Goal: Complete Application Form: Complete application form

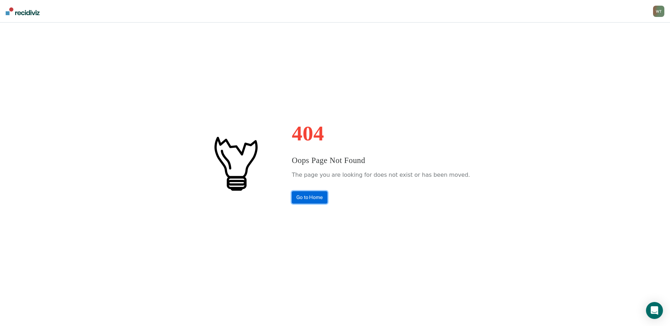
click at [324, 197] on link "Go to Home" at bounding box center [310, 197] width 36 height 12
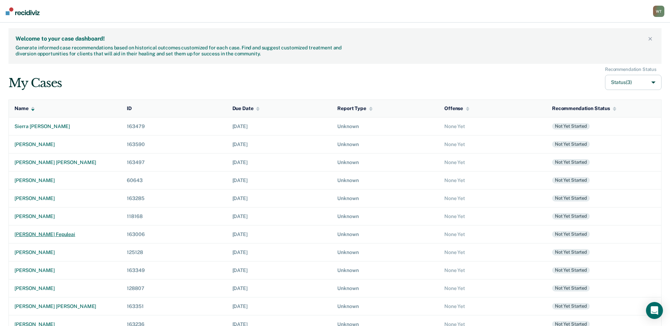
click at [55, 232] on div "[PERSON_NAME] fepuleai" at bounding box center [64, 235] width 101 height 6
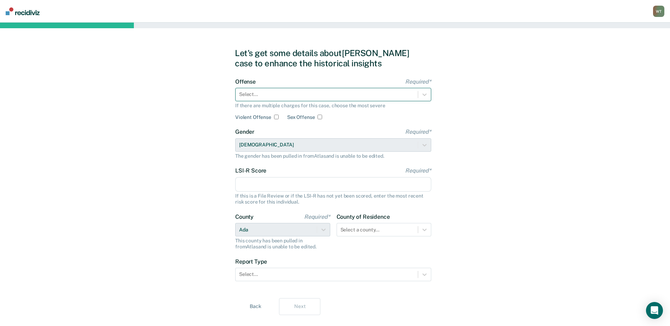
click at [261, 96] on div at bounding box center [326, 94] width 175 height 7
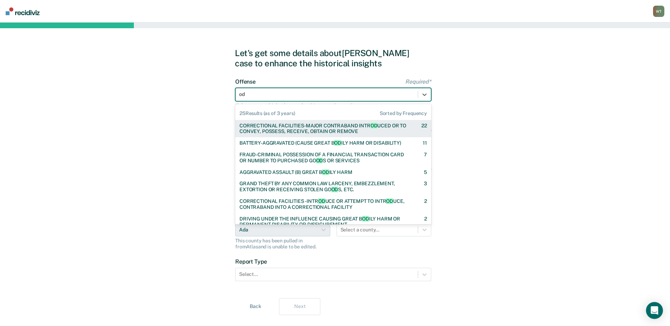
type input "o"
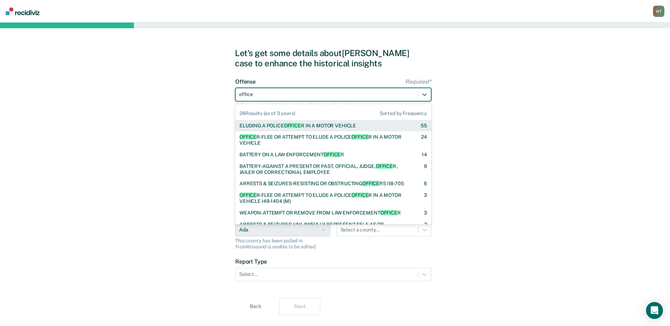
type input "officer"
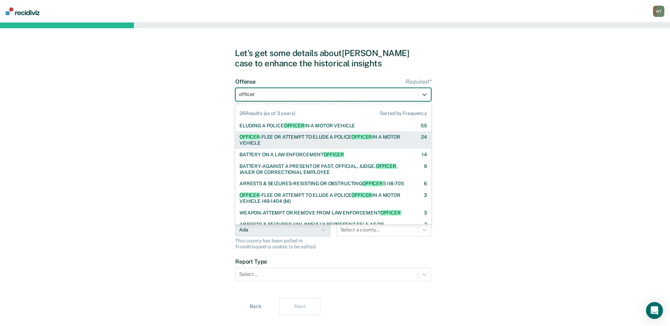
click at [315, 142] on div "OFFICER -FLEE OR ATTEMPT TO ELUDE A POLICE OFFICER IN A MOTOR VEHICLE" at bounding box center [323, 140] width 169 height 12
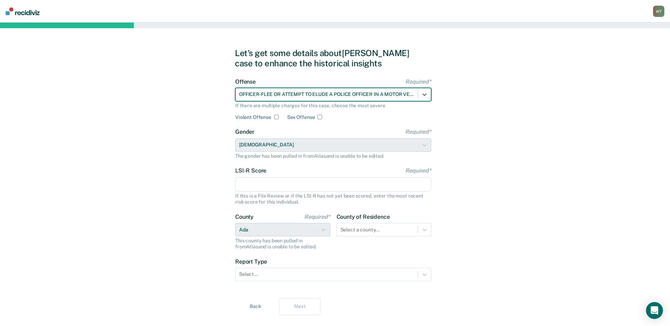
drag, startPoint x: 267, startPoint y: 187, endPoint x: 136, endPoint y: 163, distance: 132.8
click at [267, 187] on input "LSI-R Score Required*" at bounding box center [333, 184] width 196 height 15
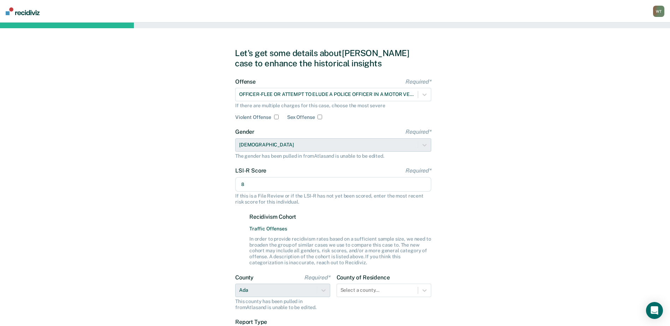
type input "8"
click at [169, 189] on div "Let's get some details about [PERSON_NAME] case to enhance the historical insig…" at bounding box center [335, 212] width 670 height 379
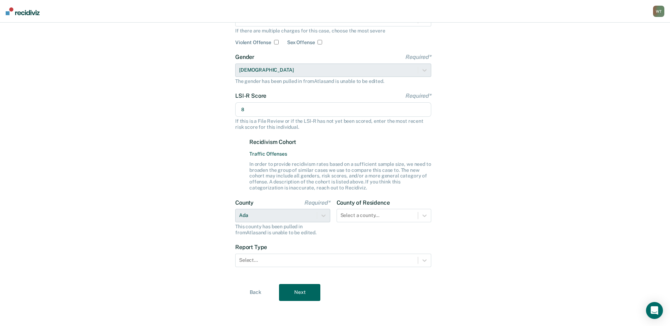
scroll to position [75, 0]
click at [427, 217] on div "Select a county..." at bounding box center [384, 215] width 95 height 13
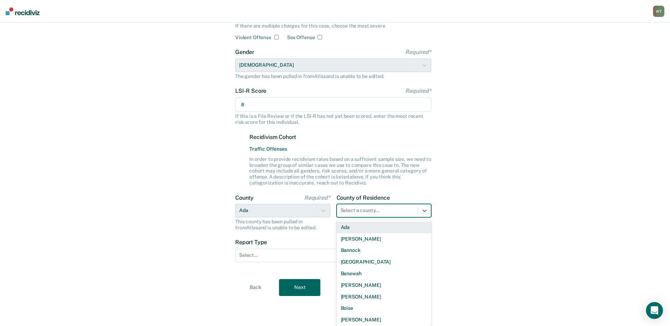
click at [364, 226] on div "Ada" at bounding box center [384, 228] width 95 height 12
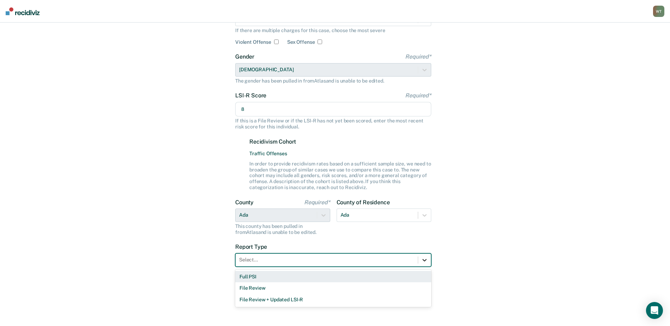
click at [426, 261] on icon at bounding box center [424, 260] width 7 height 7
click at [248, 274] on div "Full PSI" at bounding box center [333, 277] width 196 height 12
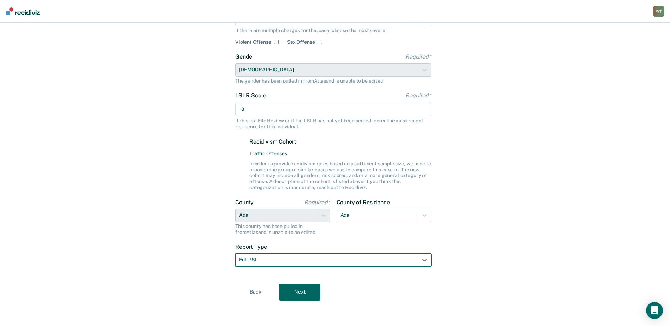
click at [302, 288] on button "Next" at bounding box center [299, 292] width 41 height 17
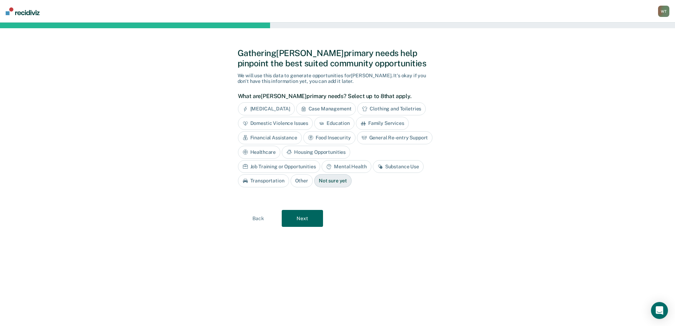
click at [321, 160] on div "Job Training or Opportunities" at bounding box center [279, 166] width 83 height 13
click at [309, 220] on button "Next" at bounding box center [302, 218] width 41 height 17
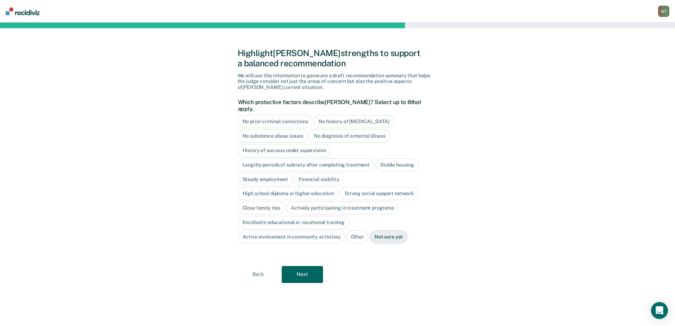
click at [276, 115] on div "No prior criminal convictions" at bounding box center [275, 121] width 75 height 13
click at [367, 115] on div "No history of [MEDICAL_DATA]" at bounding box center [362, 121] width 80 height 13
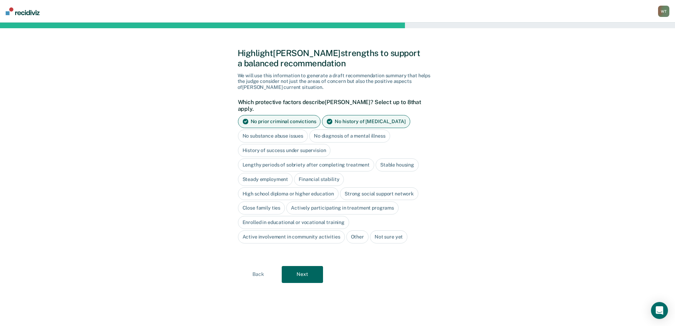
click at [353, 130] on div "No diagnosis of a mental illness" at bounding box center [349, 136] width 81 height 13
click at [276, 130] on div "No substance abuse issues" at bounding box center [273, 136] width 70 height 13
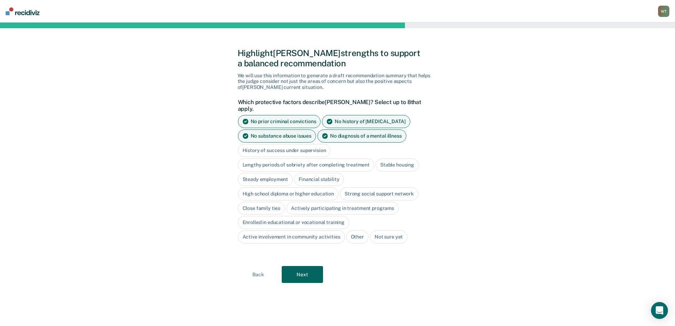
click at [267, 202] on div "Close family ties" at bounding box center [261, 208] width 47 height 13
click at [310, 267] on button "Next" at bounding box center [302, 274] width 41 height 17
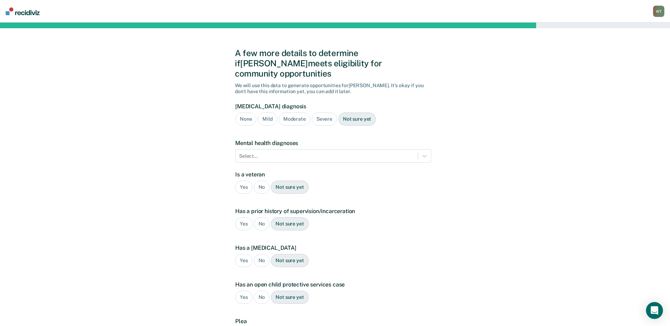
click at [245, 113] on div "None" at bounding box center [245, 119] width 21 height 13
click at [424, 155] on icon at bounding box center [424, 156] width 4 height 2
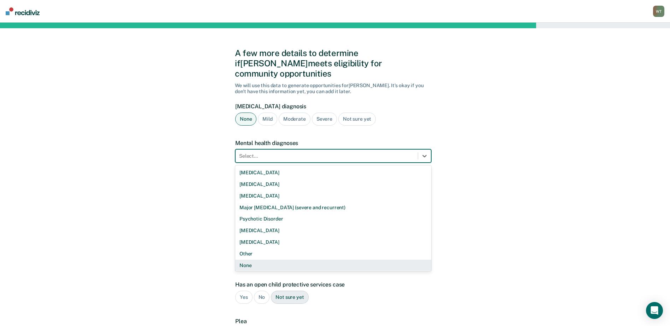
click at [244, 260] on div "None" at bounding box center [333, 266] width 196 height 12
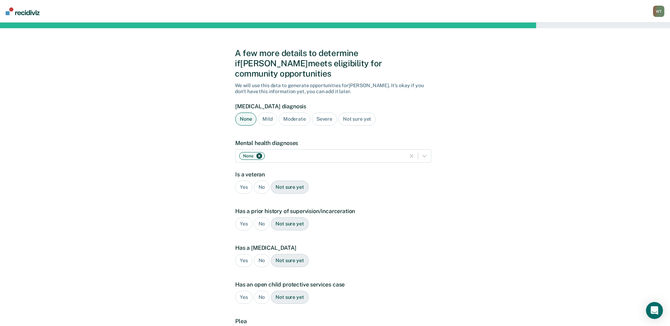
click at [264, 181] on div "No" at bounding box center [262, 187] width 16 height 13
click at [262, 218] on div "No" at bounding box center [262, 224] width 16 height 13
click at [261, 254] on div "No" at bounding box center [262, 260] width 16 height 13
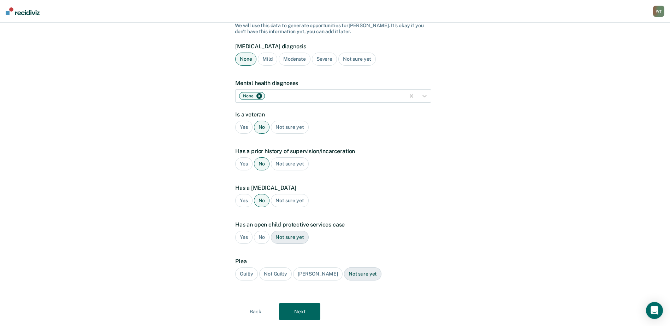
scroll to position [69, 0]
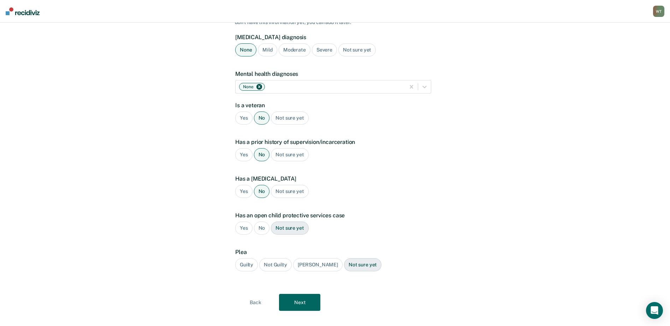
click at [263, 222] on div "No" at bounding box center [262, 228] width 16 height 13
click at [251, 258] on div "Guilty" at bounding box center [246, 264] width 23 height 13
click at [293, 294] on button "Next" at bounding box center [299, 302] width 41 height 17
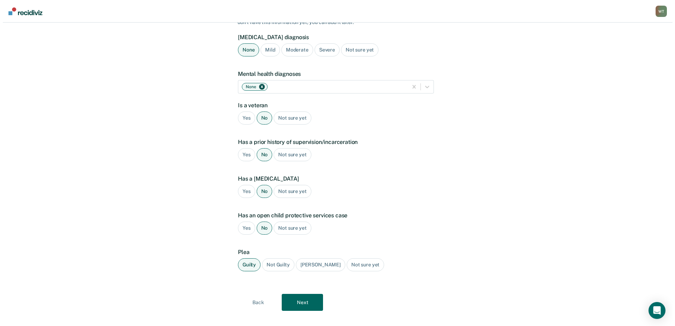
scroll to position [0, 0]
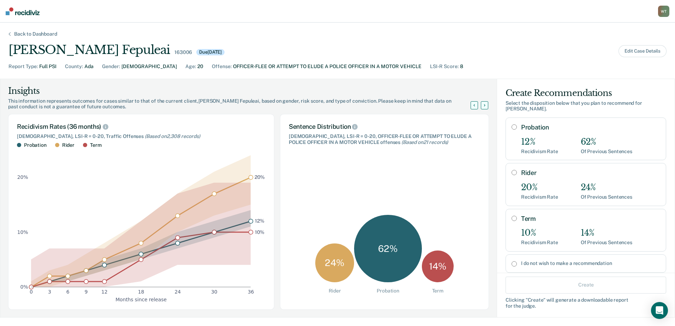
click at [512, 124] on input "Probation" at bounding box center [514, 127] width 5 height 6
radio input "true"
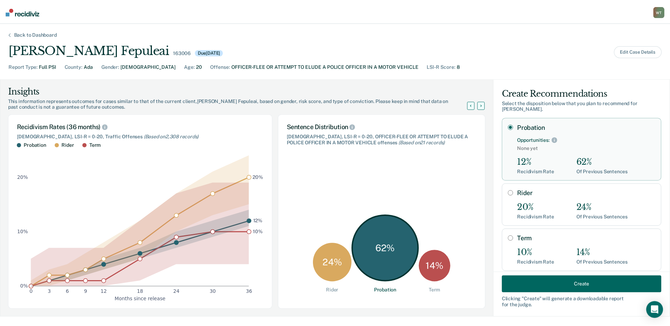
scroll to position [32, 0]
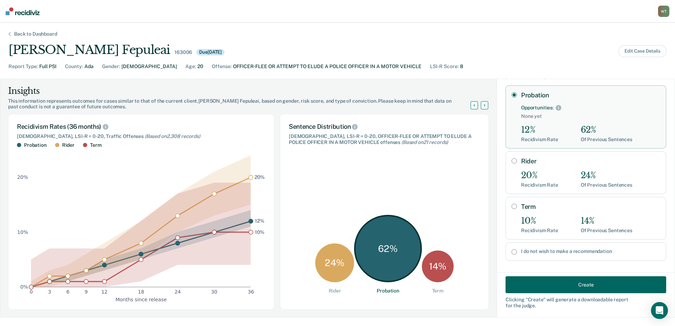
click at [559, 284] on button "Create" at bounding box center [586, 284] width 161 height 17
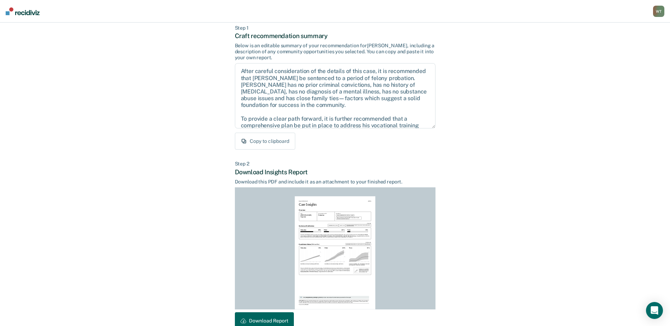
scroll to position [76, 0]
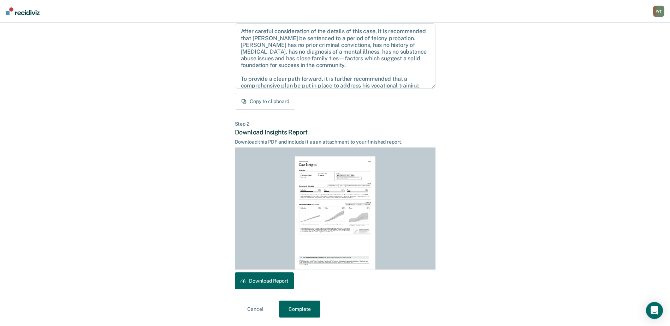
click at [255, 277] on button "Download Report" at bounding box center [264, 281] width 59 height 17
click at [304, 310] on button "Complete" at bounding box center [299, 309] width 41 height 17
